Goal: Information Seeking & Learning: Learn about a topic

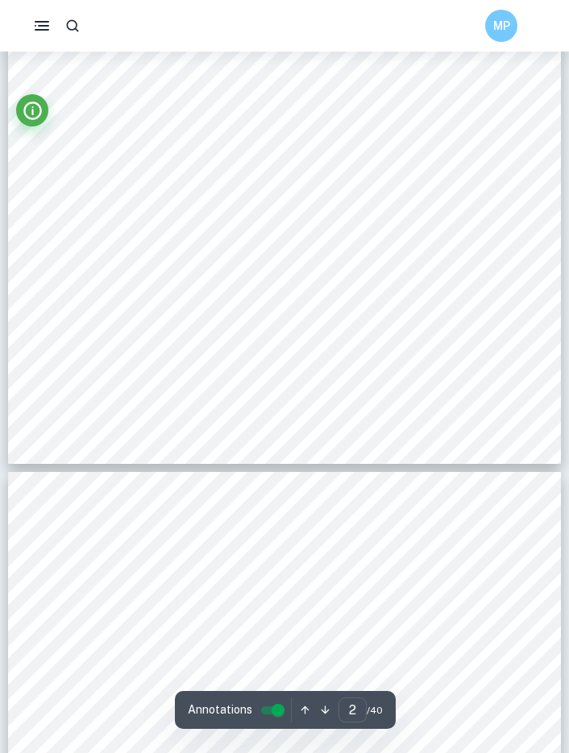
scroll to position [31, 0]
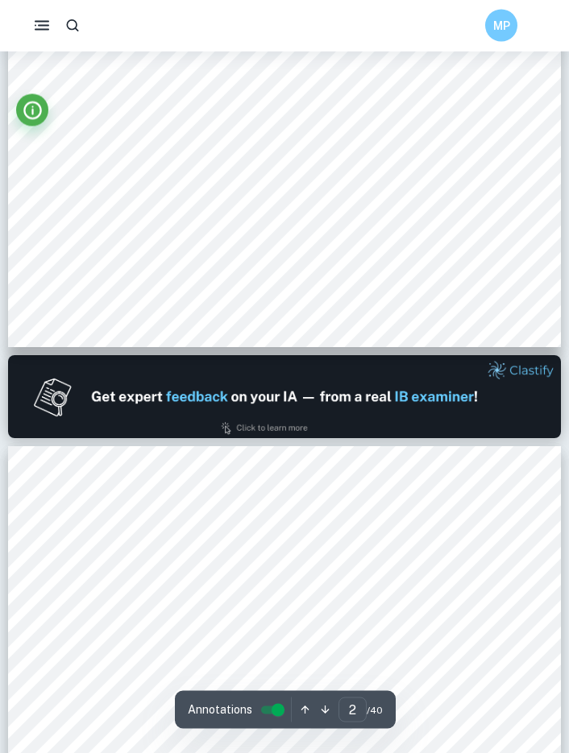
type input "1"
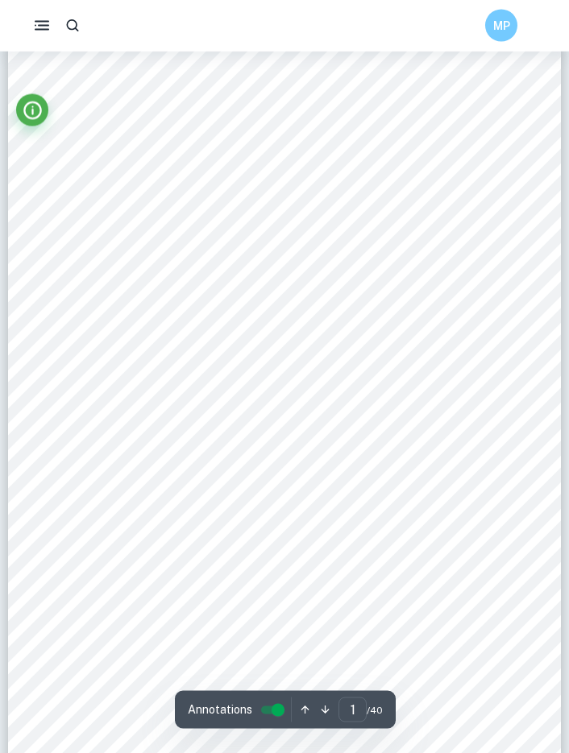
scroll to position [0, 0]
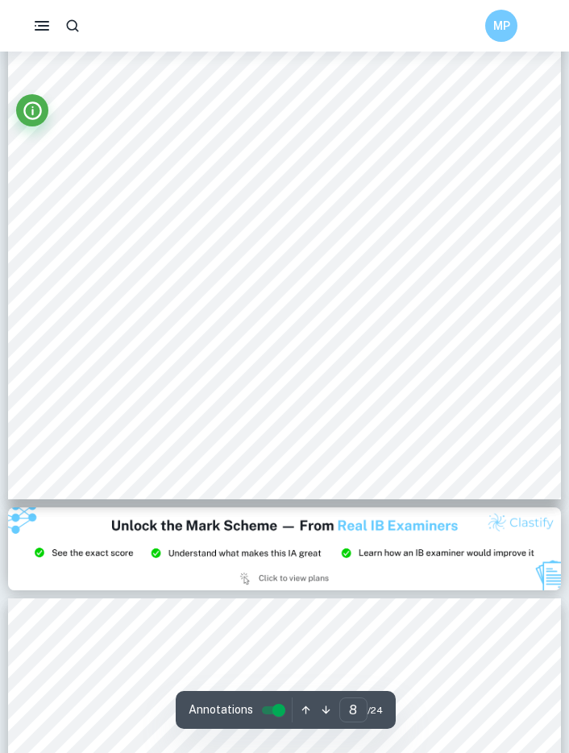
scroll to position [5360, 0]
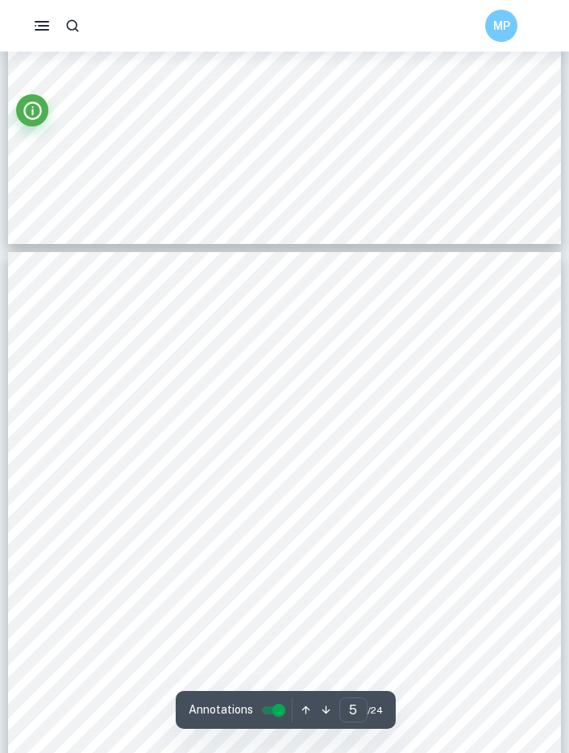
type input "4"
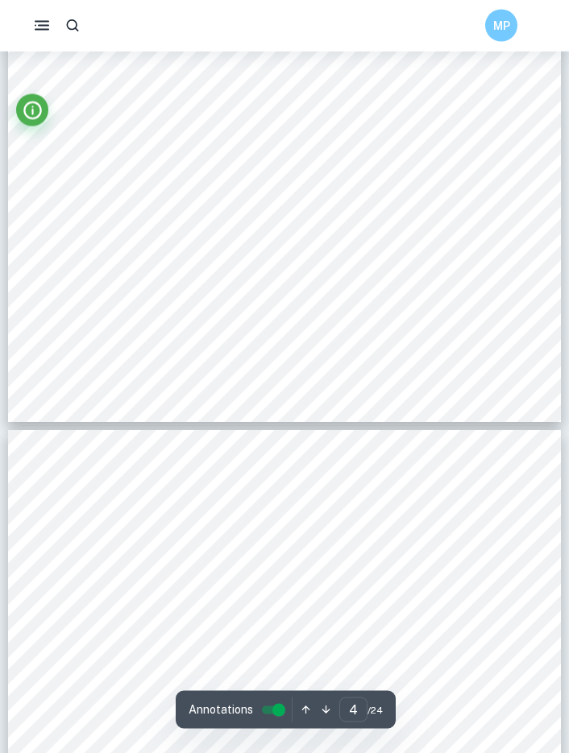
scroll to position [2568, 0]
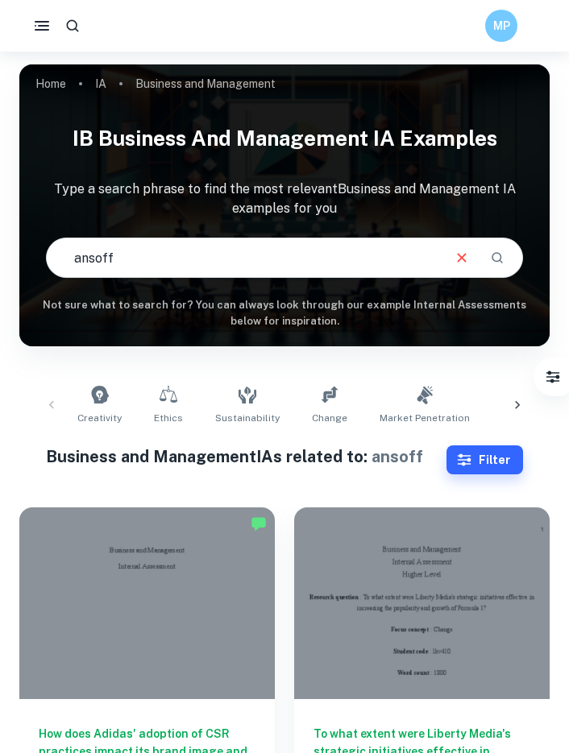
click at [134, 255] on input "ansoff" at bounding box center [243, 257] width 393 height 45
type input "ansoff matrix"
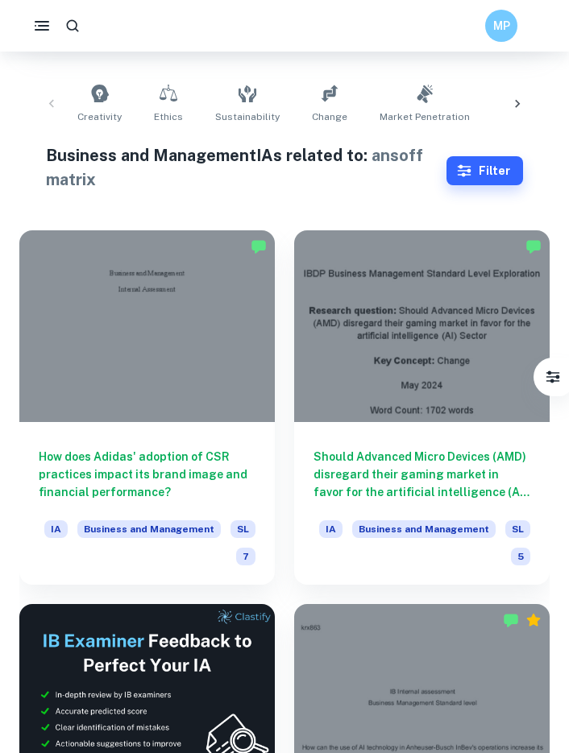
scroll to position [354, 0]
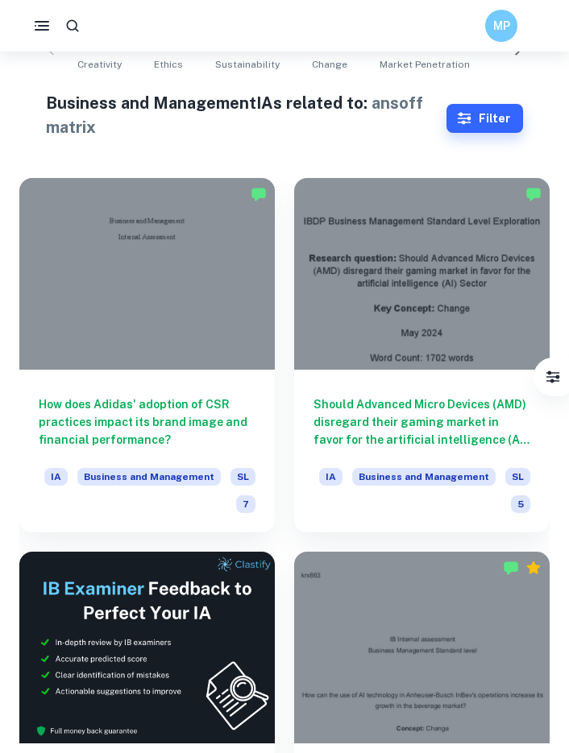
click at [472, 121] on icon "button" at bounding box center [464, 118] width 16 height 16
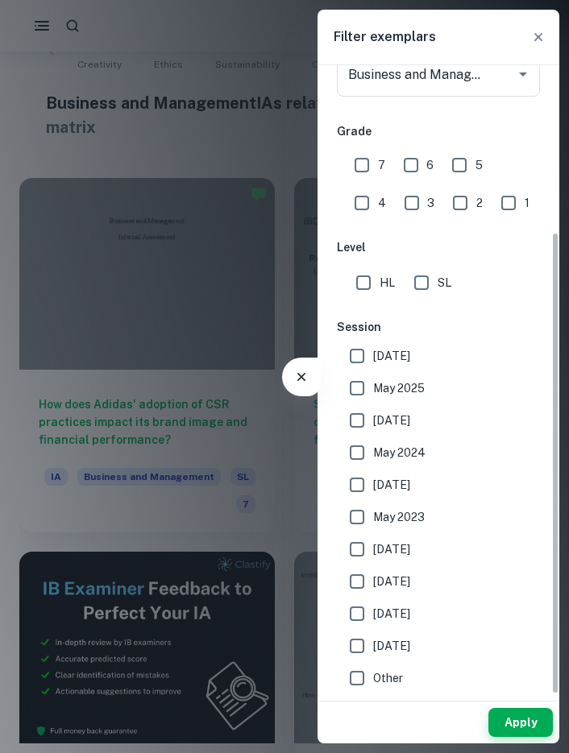
scroll to position [226, 0]
click at [542, 36] on icon "button" at bounding box center [538, 37] width 16 height 16
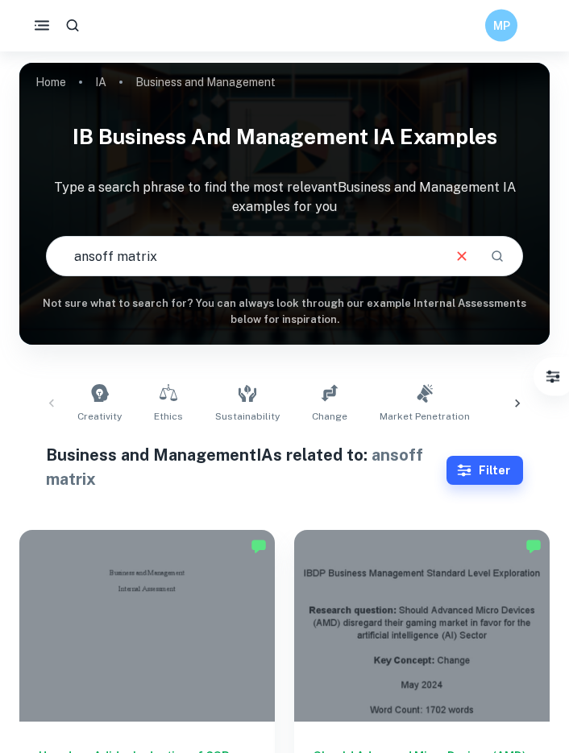
scroll to position [0, 0]
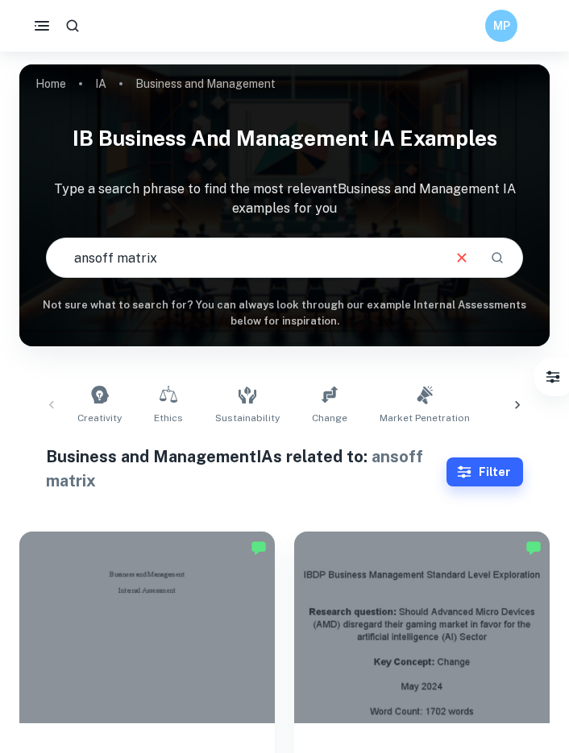
click at [440, 255] on input "ansoff matrix" at bounding box center [243, 257] width 393 height 45
click at [449, 254] on button "Clear" at bounding box center [461, 257] width 31 height 31
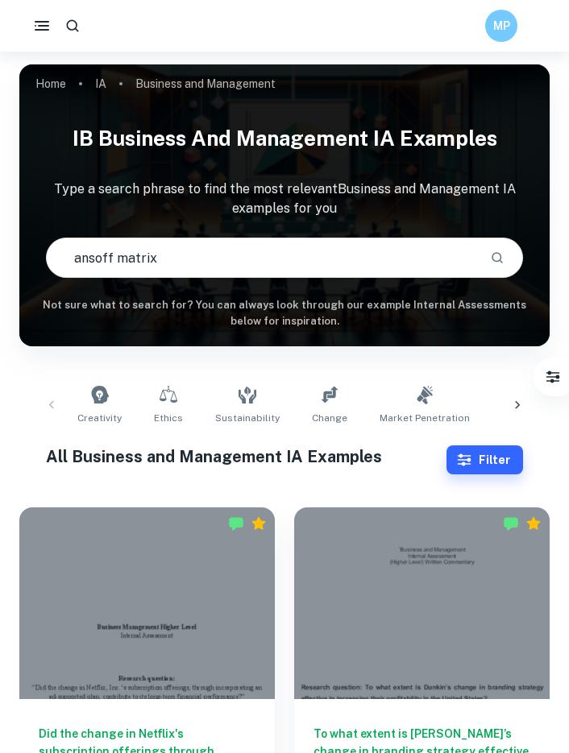
click at [396, 258] on input "ansoff matrix" at bounding box center [262, 257] width 430 height 45
type input "Hotel"
click at [502, 388] on div at bounding box center [517, 405] width 39 height 53
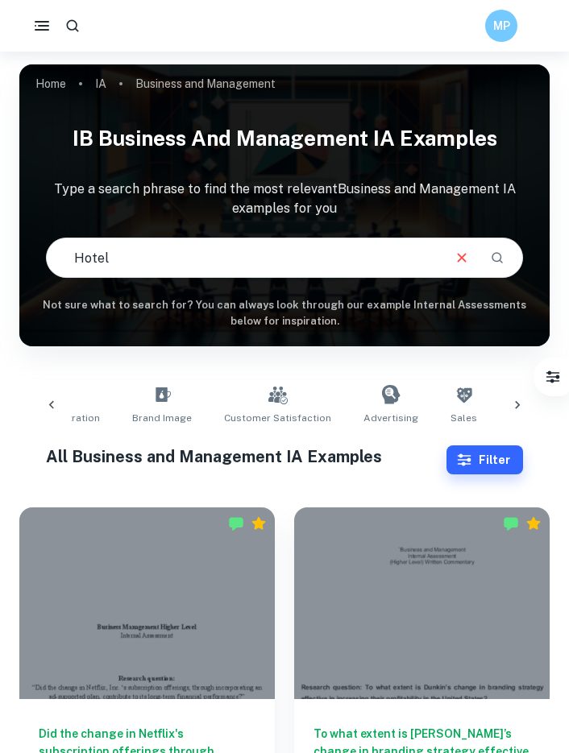
scroll to position [0, 388]
click at [510, 398] on icon at bounding box center [517, 405] width 16 height 16
click at [379, 252] on input "Hotel" at bounding box center [243, 257] width 393 height 45
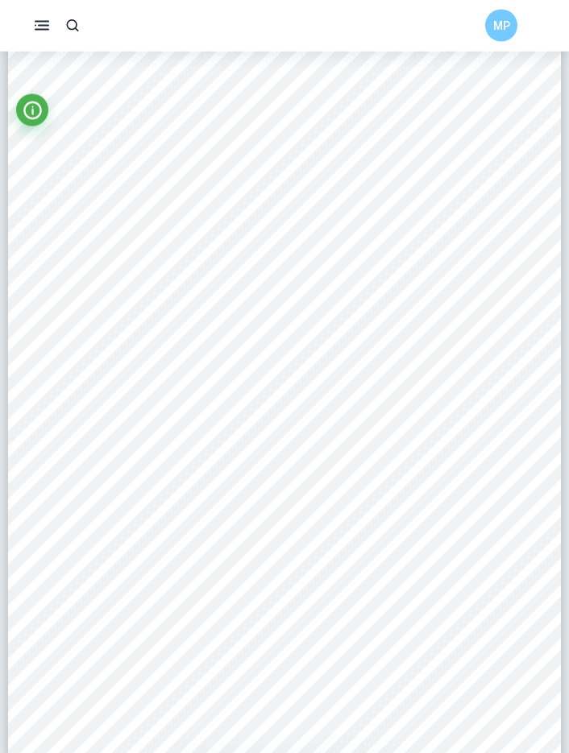
scroll to position [2637, 0]
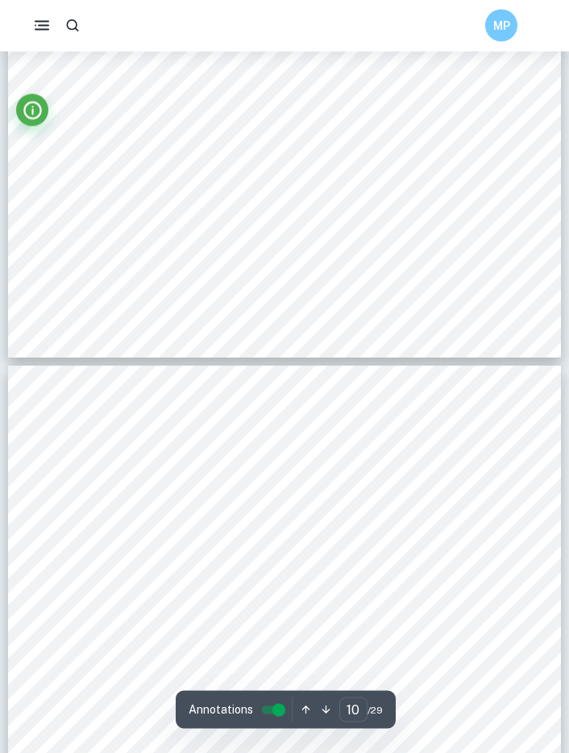
type input "9"
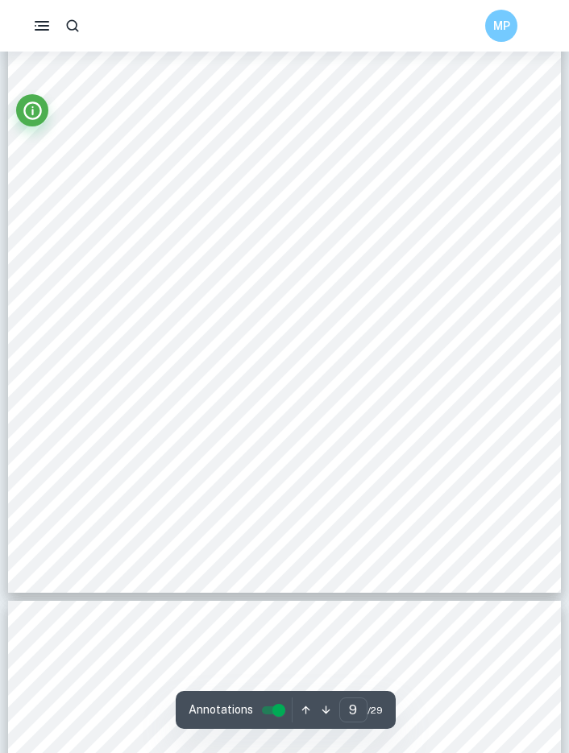
scroll to position [6831, 0]
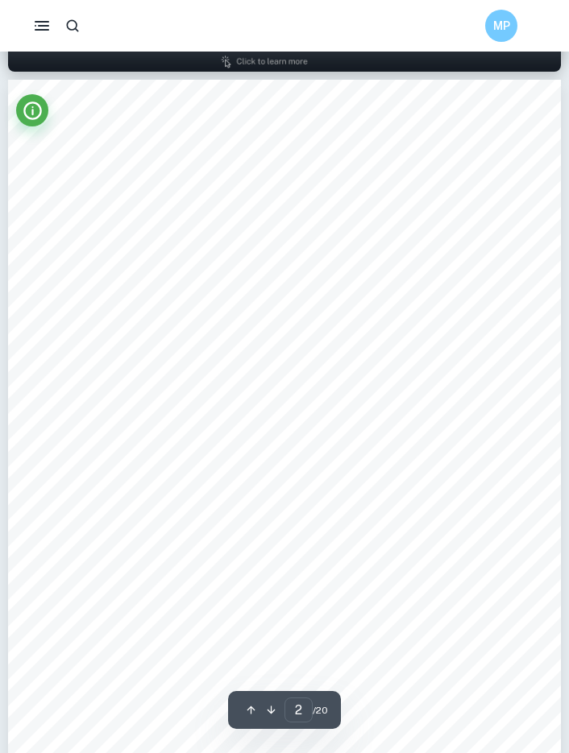
scroll to position [358, 0]
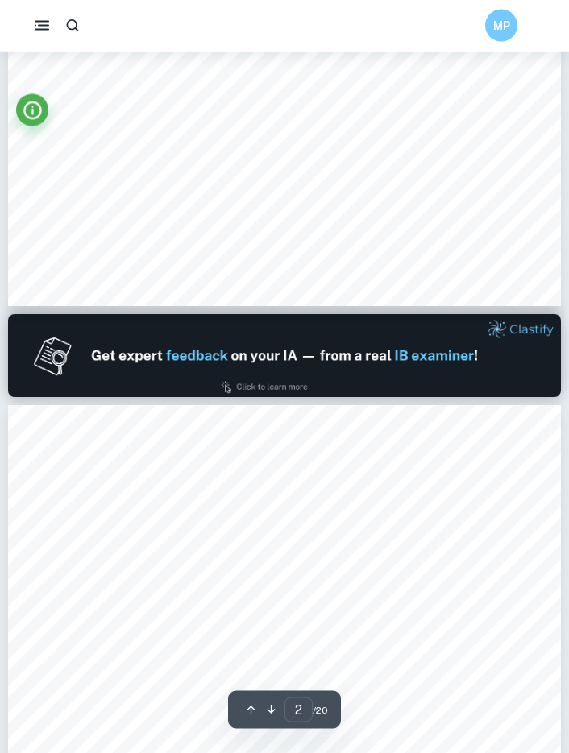
type input "1"
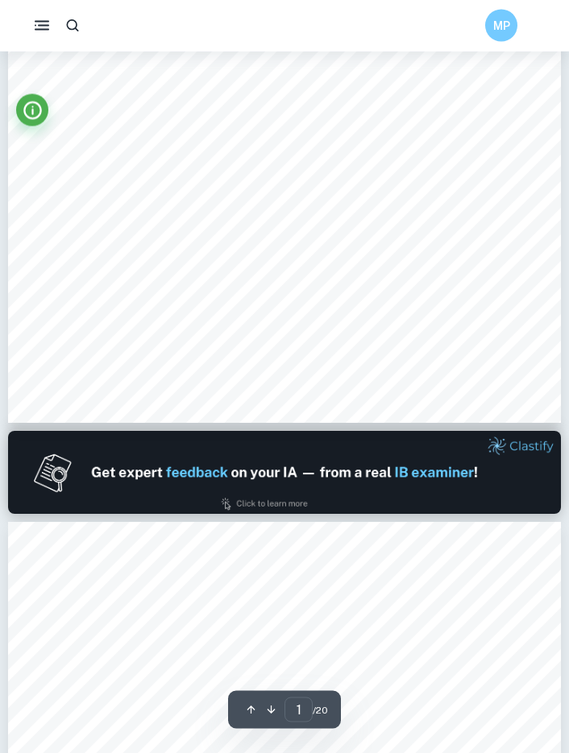
scroll to position [0, 0]
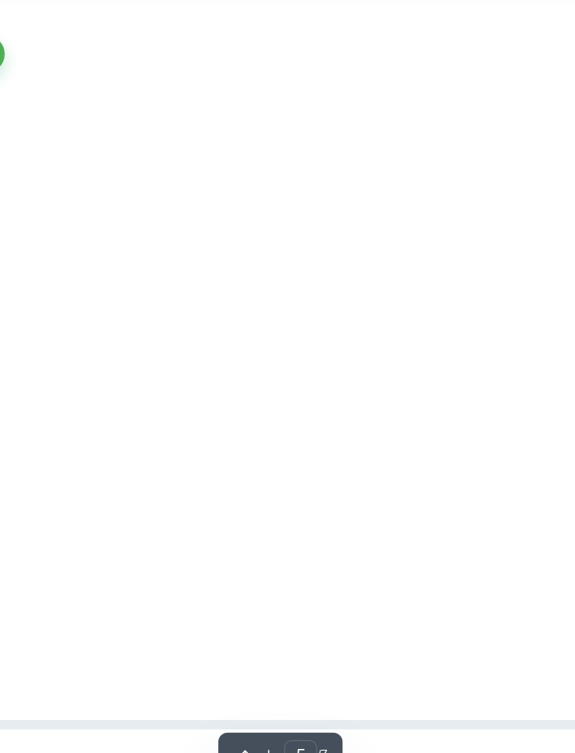
scroll to position [3537, 0]
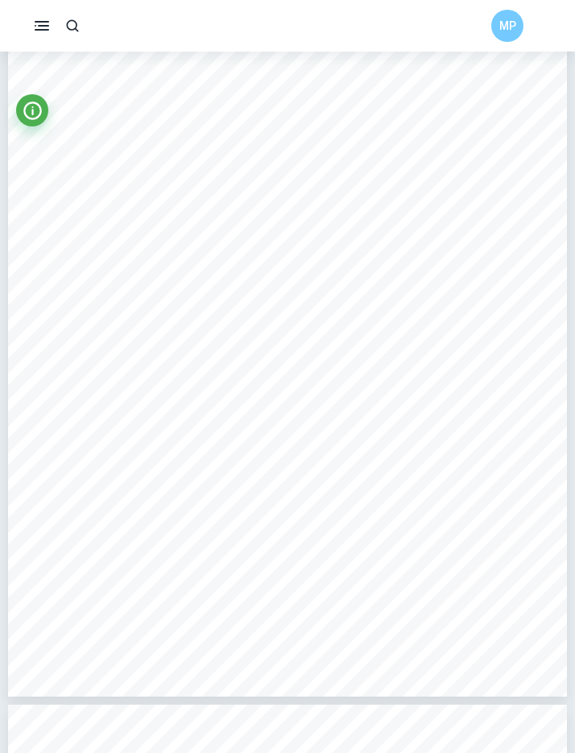
click at [415, 6] on div "MP" at bounding box center [287, 26] width 575 height 52
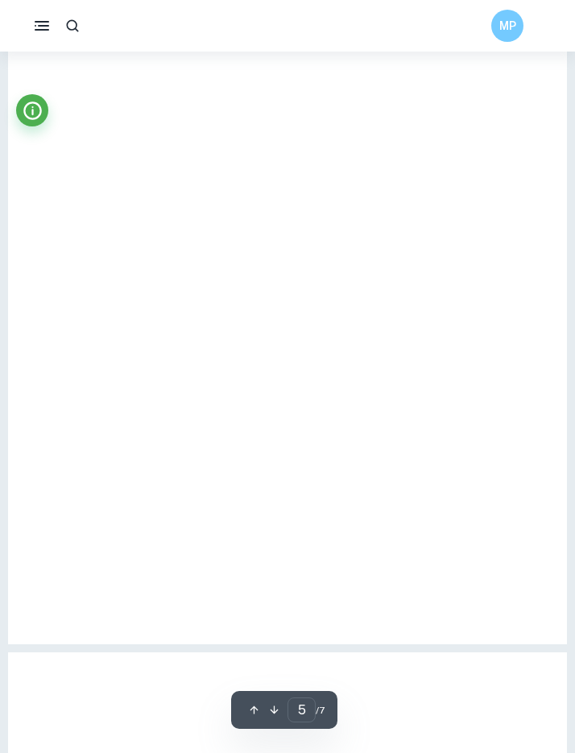
scroll to position [3567, 0]
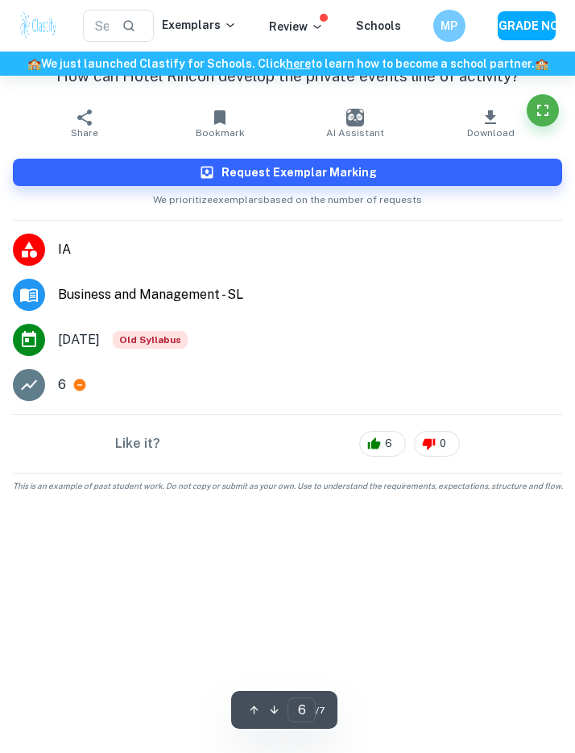
type input "5"
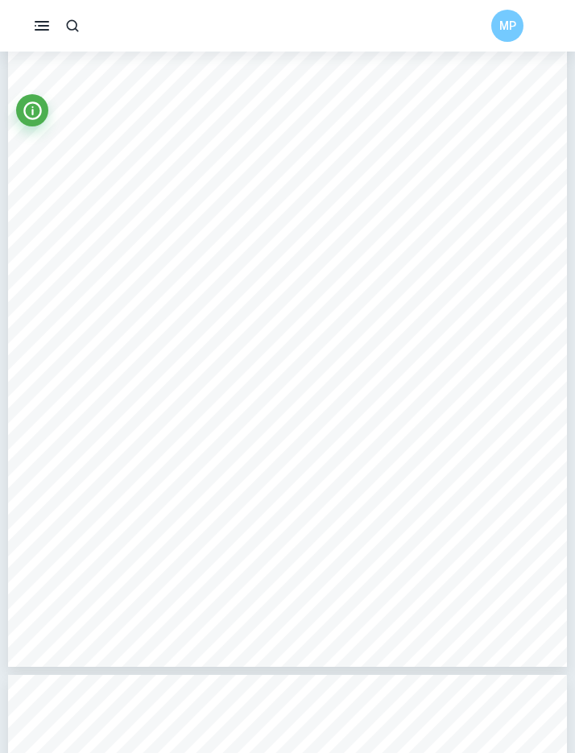
scroll to position [3544, 0]
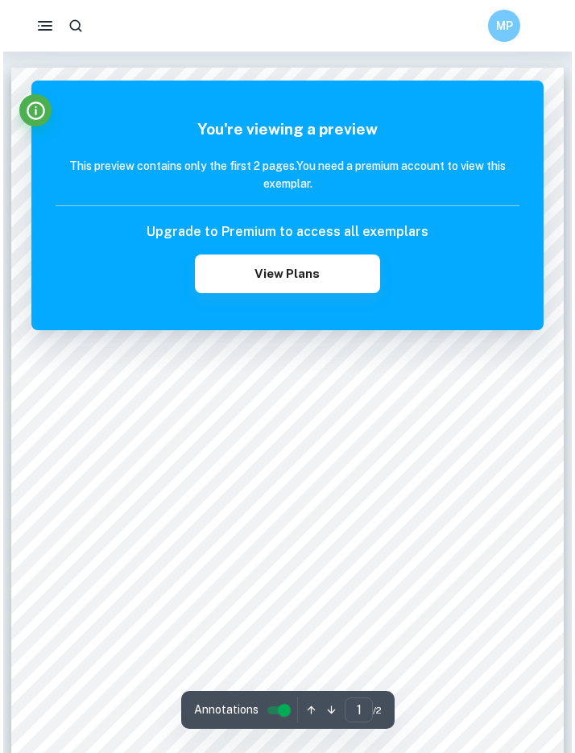
scroll to position [-56, 0]
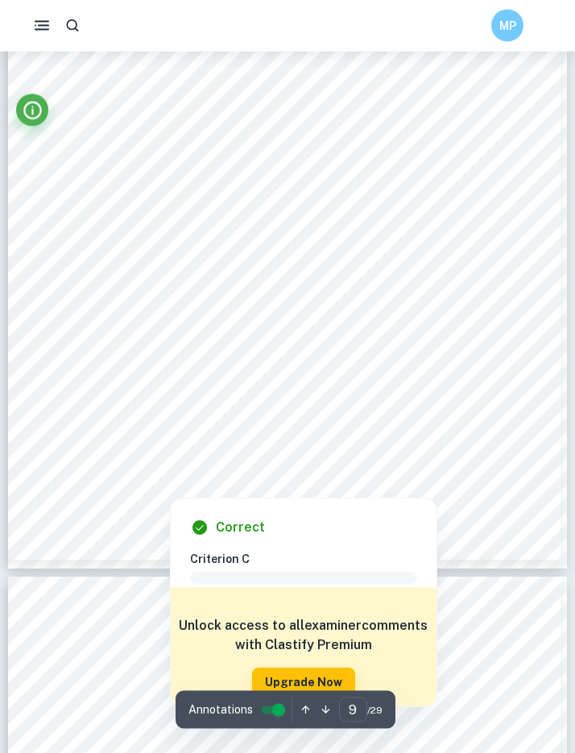
scroll to position [6944, 0]
click at [110, 418] on div at bounding box center [123, 424] width 96 height 12
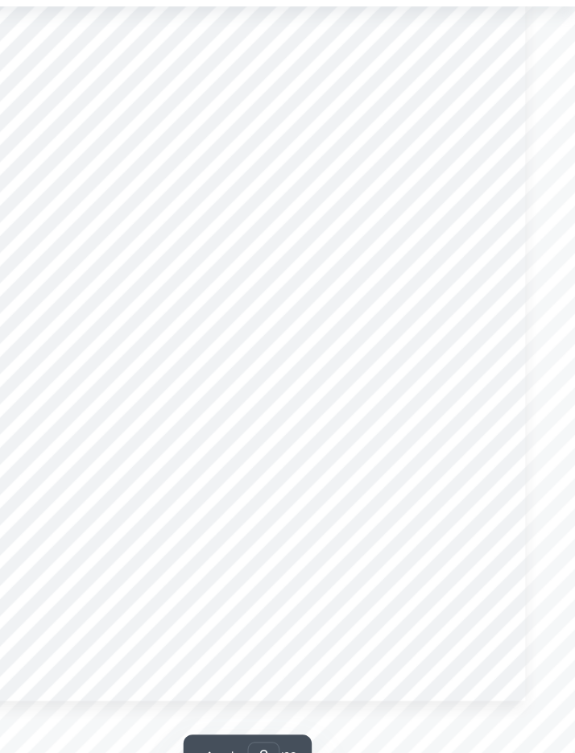
scroll to position [8018, 0]
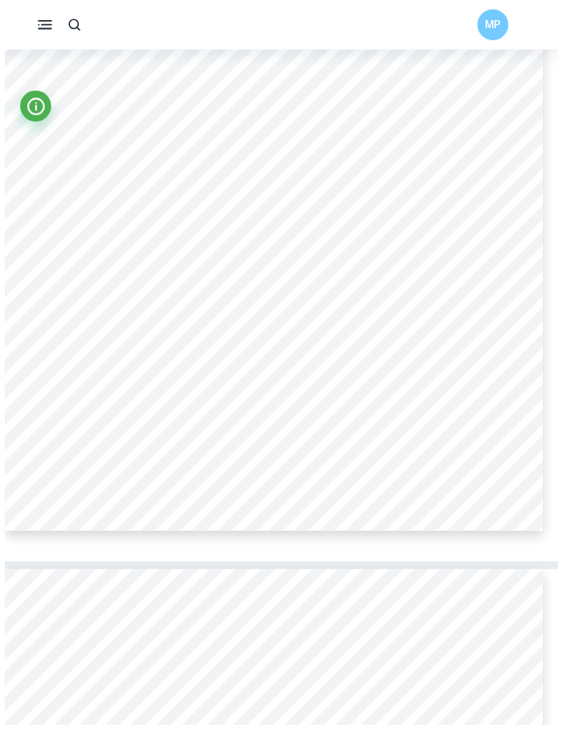
type input "10"
